Goal: Download file/media

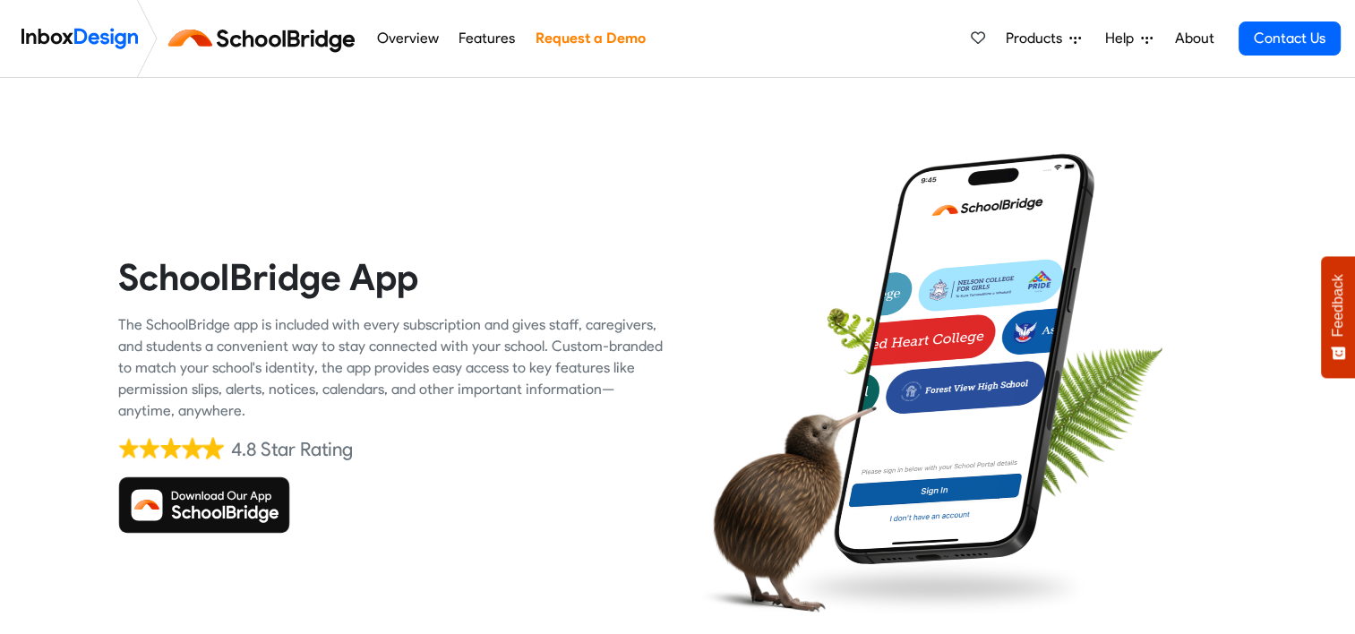
click at [203, 502] on img at bounding box center [204, 504] width 172 height 57
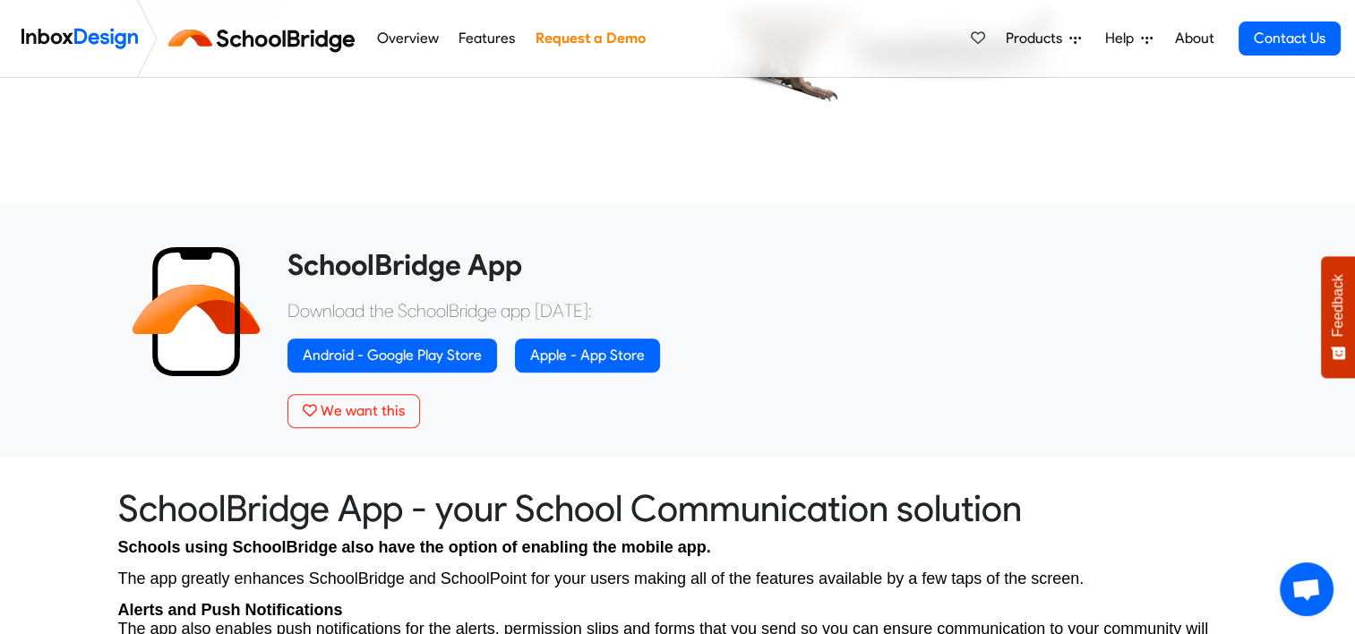
scroll to position [537, 0]
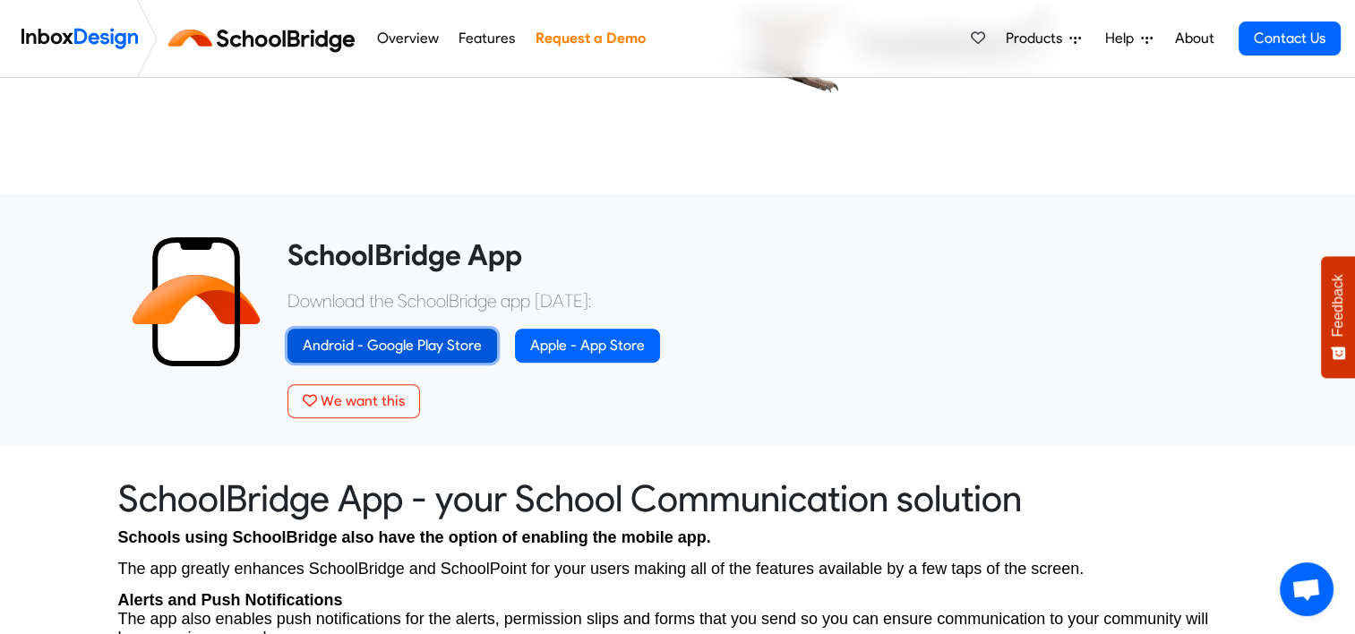
click at [388, 340] on link "Android - Google Play Store" at bounding box center [392, 346] width 210 height 34
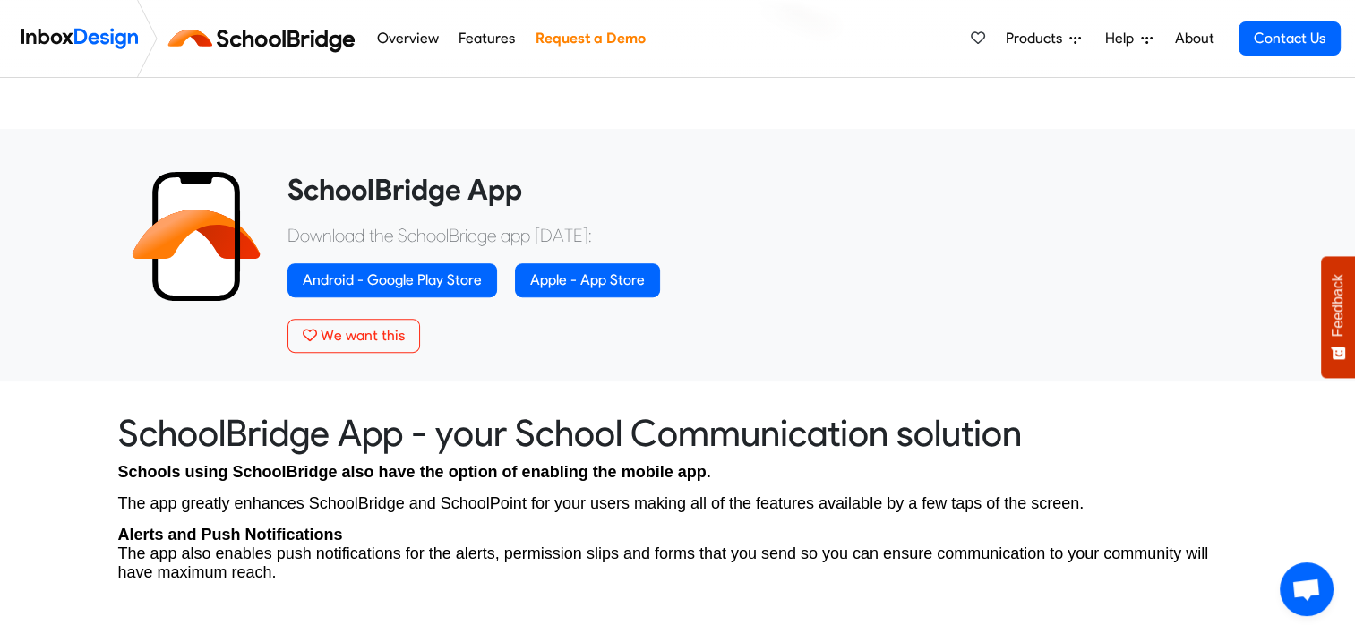
scroll to position [537, 0]
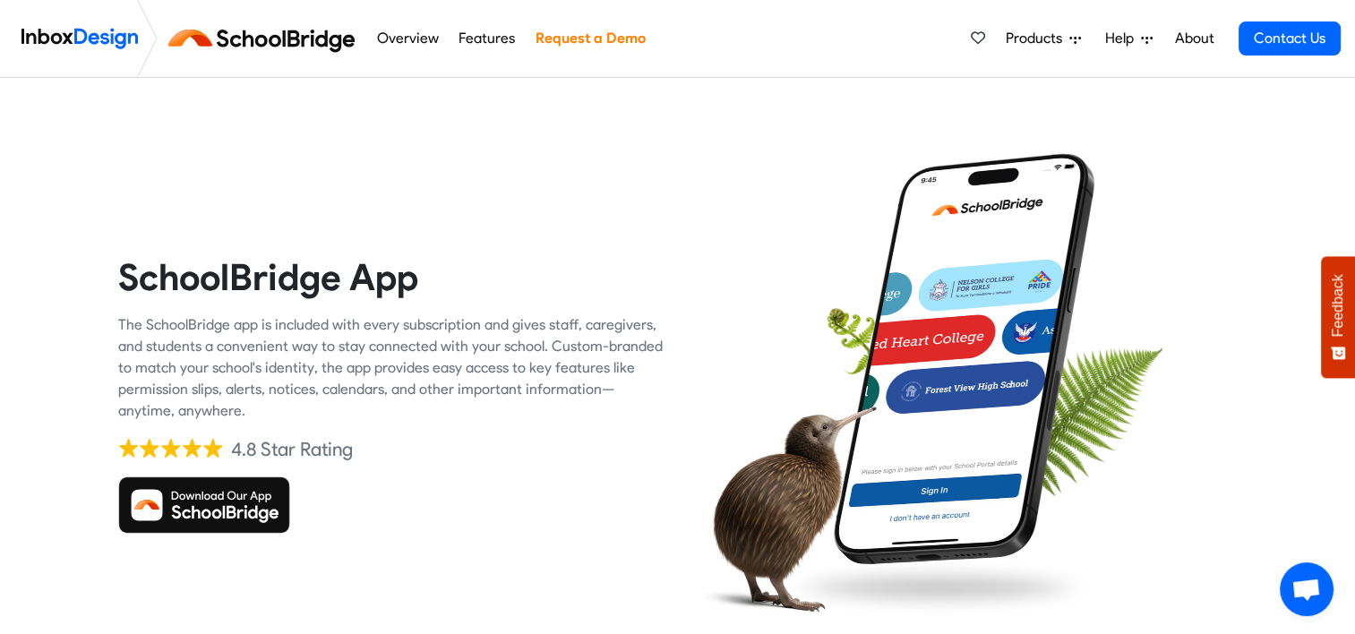
click at [1122, 36] on span "Help" at bounding box center [1123, 38] width 36 height 21
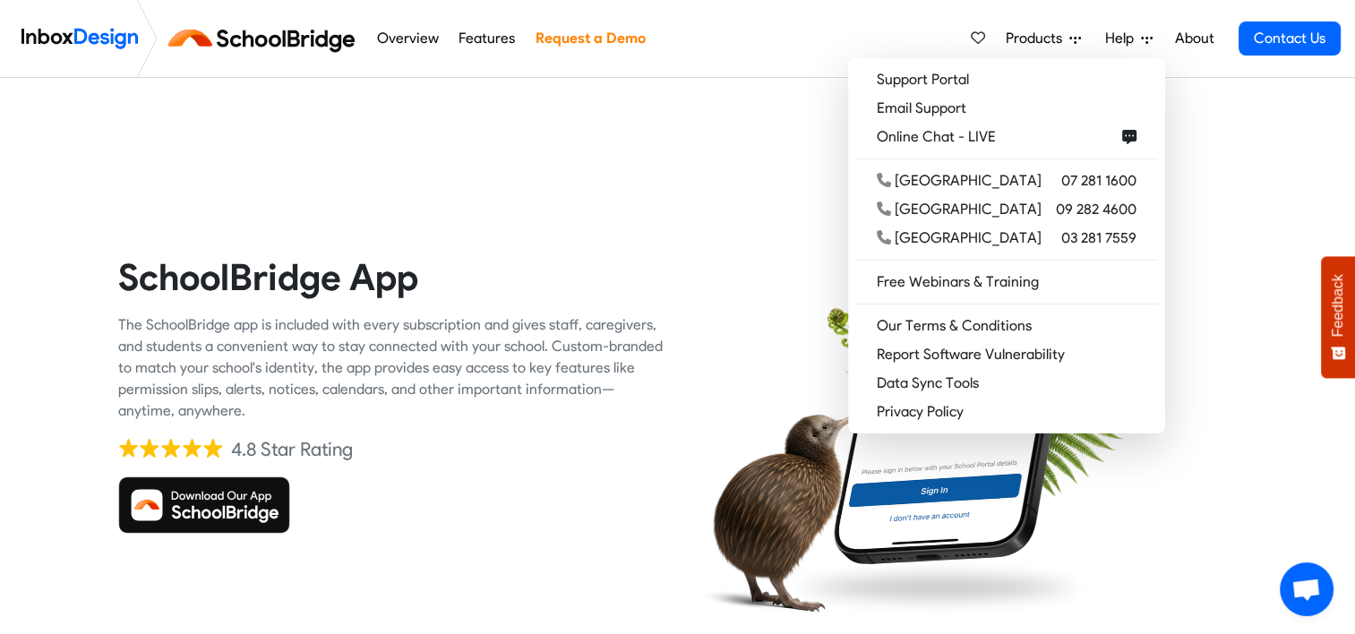
click at [1236, 148] on div at bounding box center [964, 394] width 546 height 546
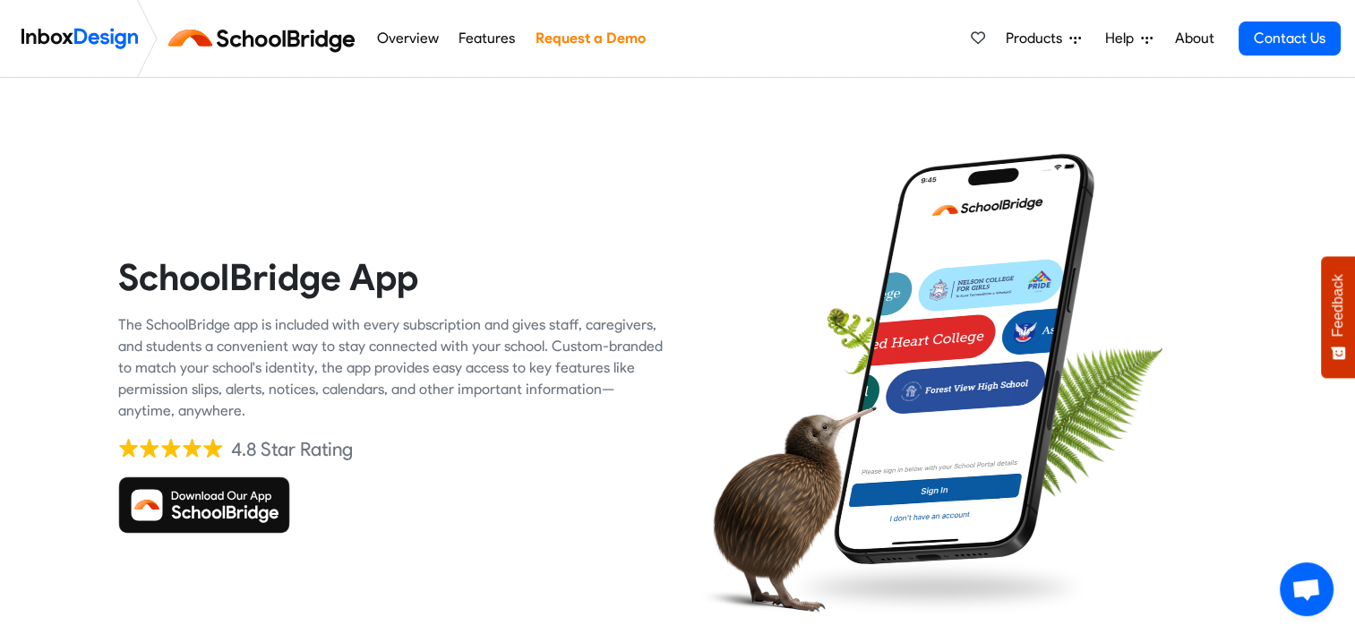
click at [1185, 35] on link "About" at bounding box center [1193, 39] width 49 height 36
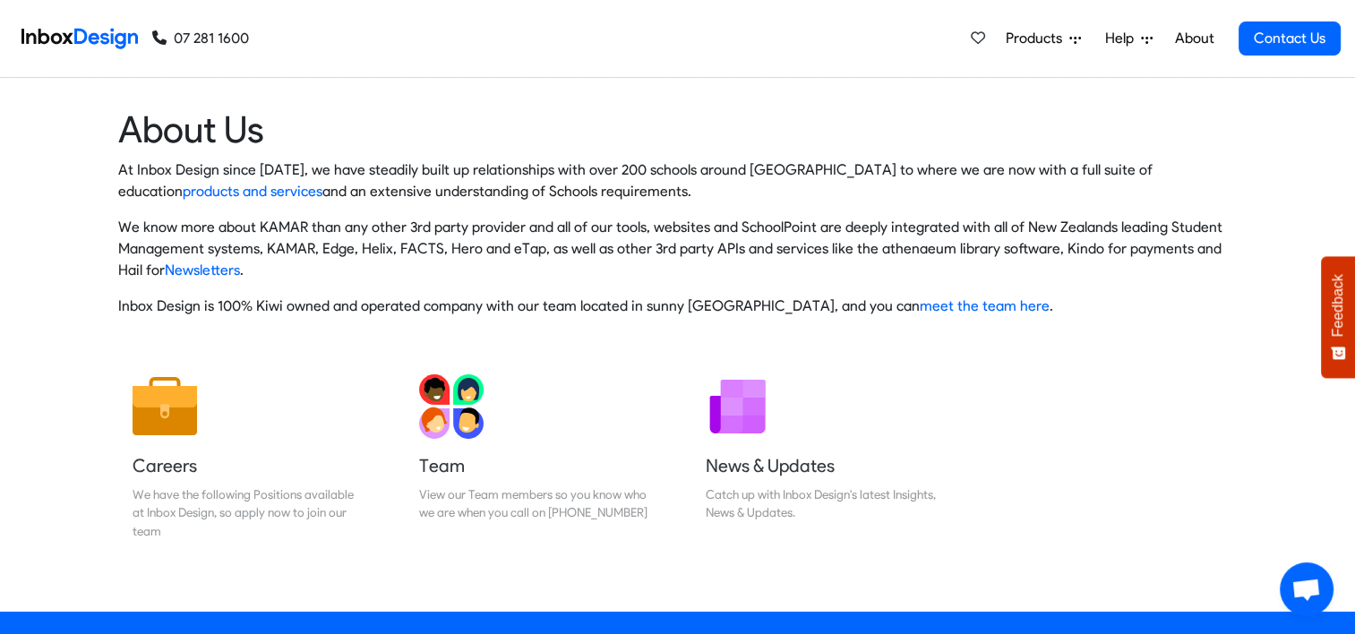
click at [1028, 35] on span "Products" at bounding box center [1037, 38] width 64 height 21
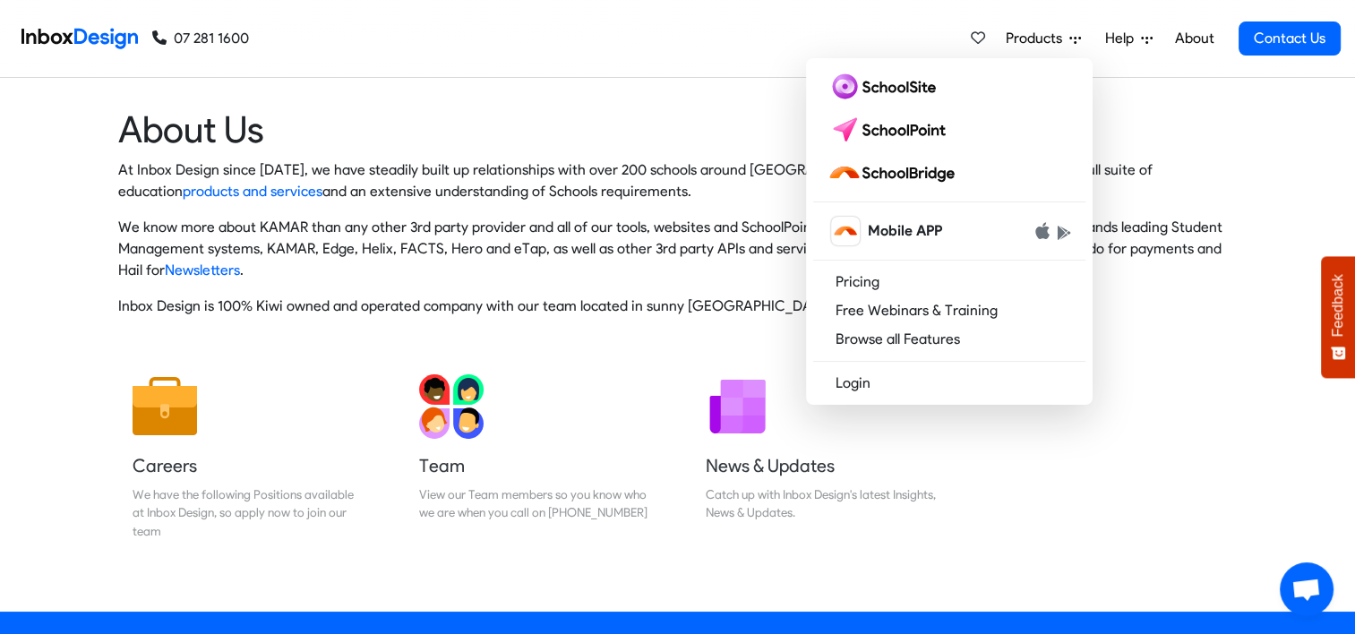
click at [1136, 406] on div "Careers We have the following Positions available at Inbox Design, so apply now…" at bounding box center [678, 464] width 1146 height 209
